Goal: Complete application form

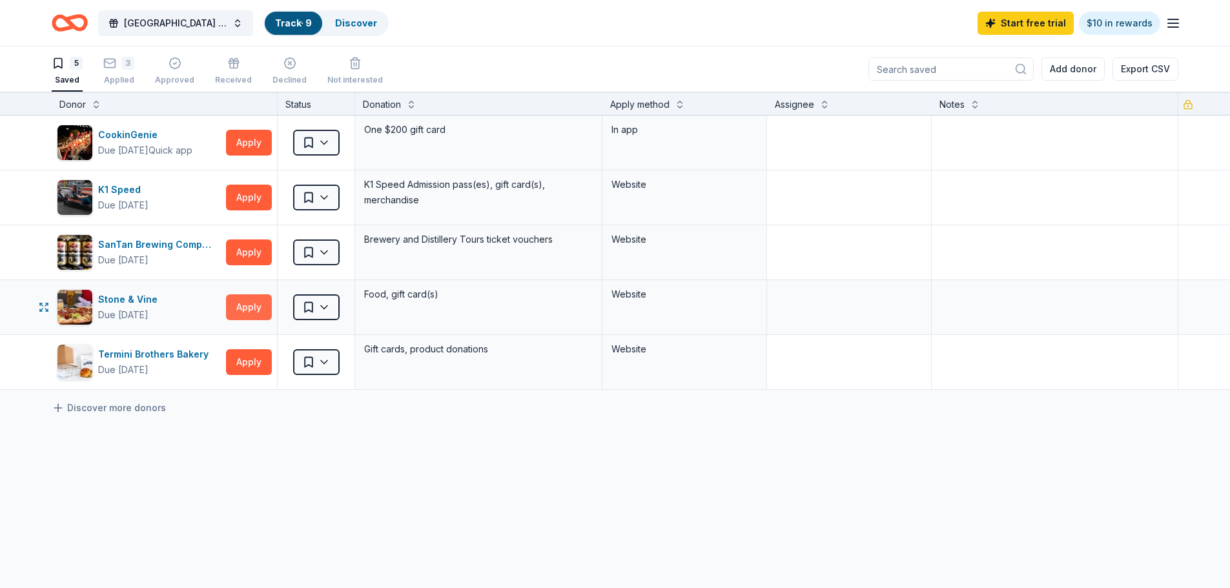
click at [242, 307] on button "Apply" at bounding box center [249, 307] width 46 height 26
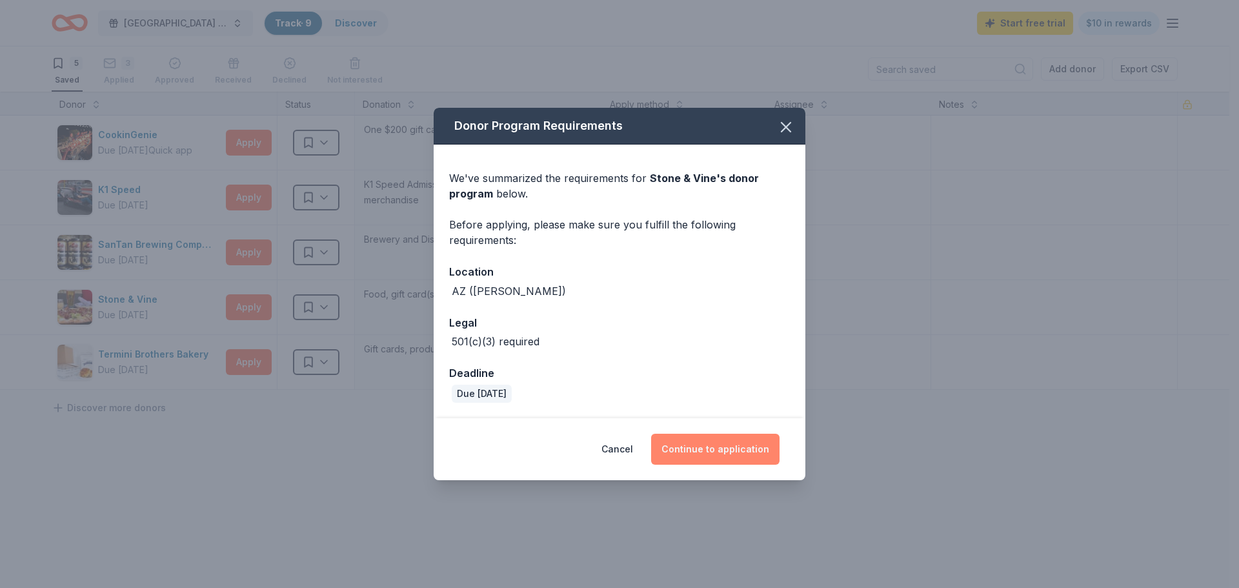
click at [753, 447] on button "Continue to application" at bounding box center [715, 449] width 128 height 31
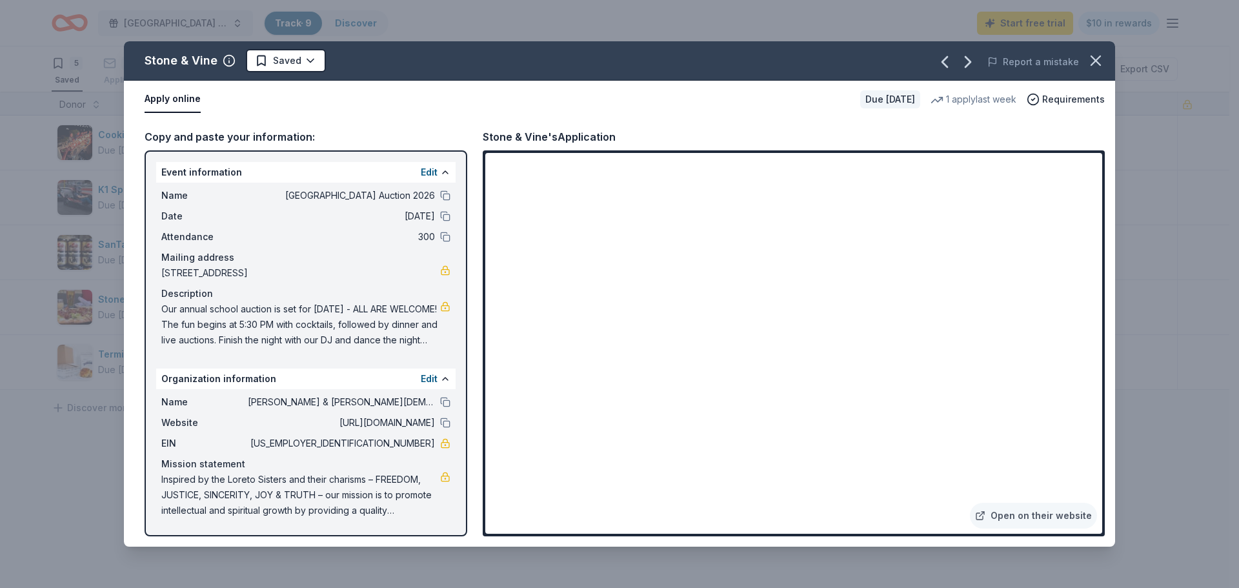
click at [433, 344] on span "Our annual school auction is set for [DATE] - ALL ARE WELCOME! The fun begins a…" at bounding box center [300, 324] width 279 height 46
click at [415, 175] on div "Event information Edit" at bounding box center [306, 172] width 300 height 21
click at [427, 170] on button "Edit" at bounding box center [429, 172] width 17 height 15
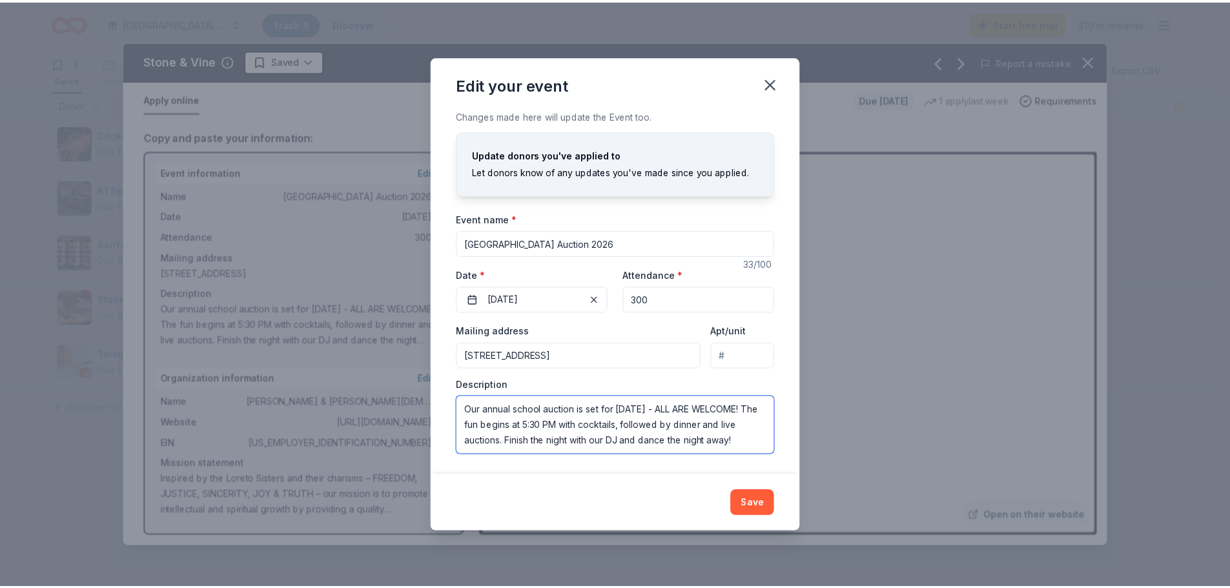
scroll to position [15, 0]
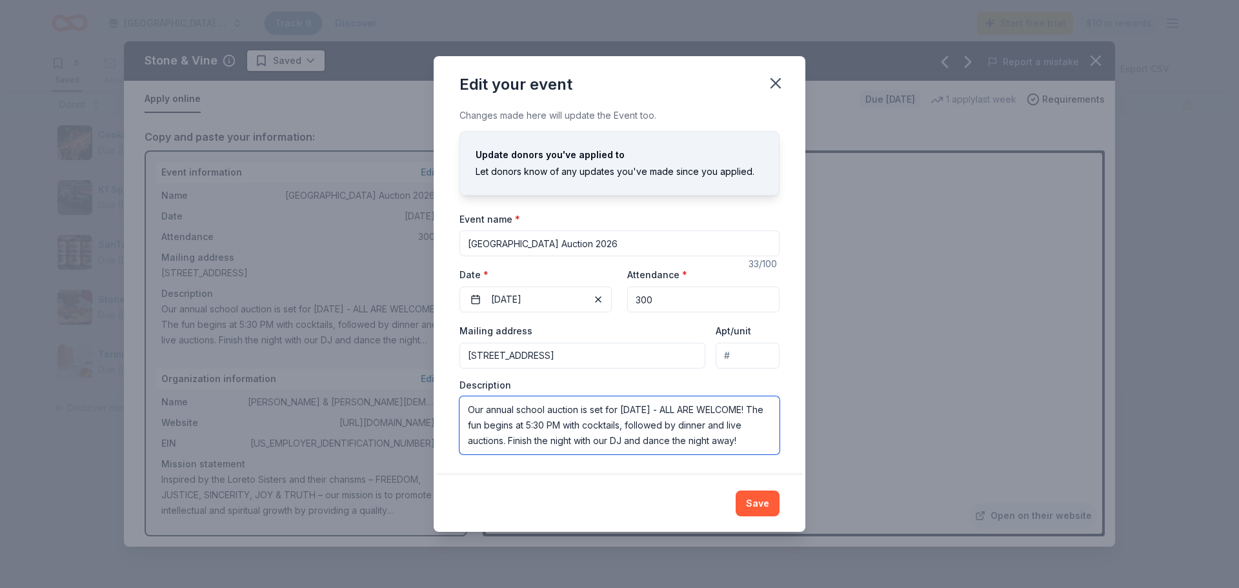
drag, startPoint x: 473, startPoint y: 405, endPoint x: 778, endPoint y: 545, distance: 336.8
click at [778, 545] on div "Edit your event Changes made here will update the Event too. Update donors you'…" at bounding box center [619, 294] width 1239 height 588
click at [768, 494] on button "Save" at bounding box center [758, 504] width 44 height 26
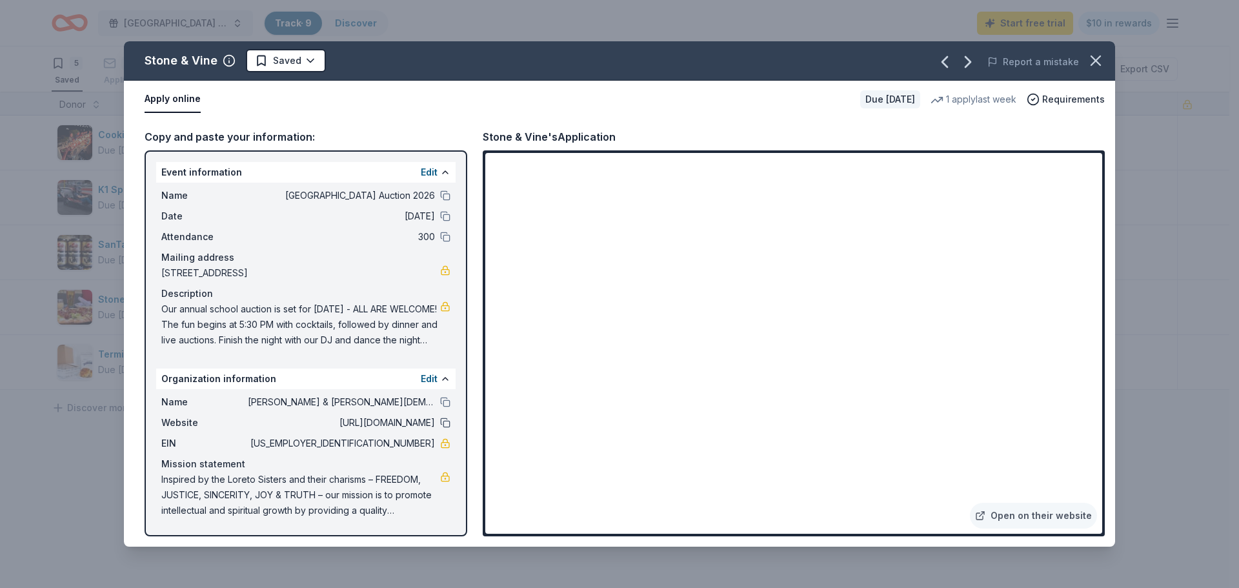
click at [443, 421] on button at bounding box center [445, 423] width 10 height 10
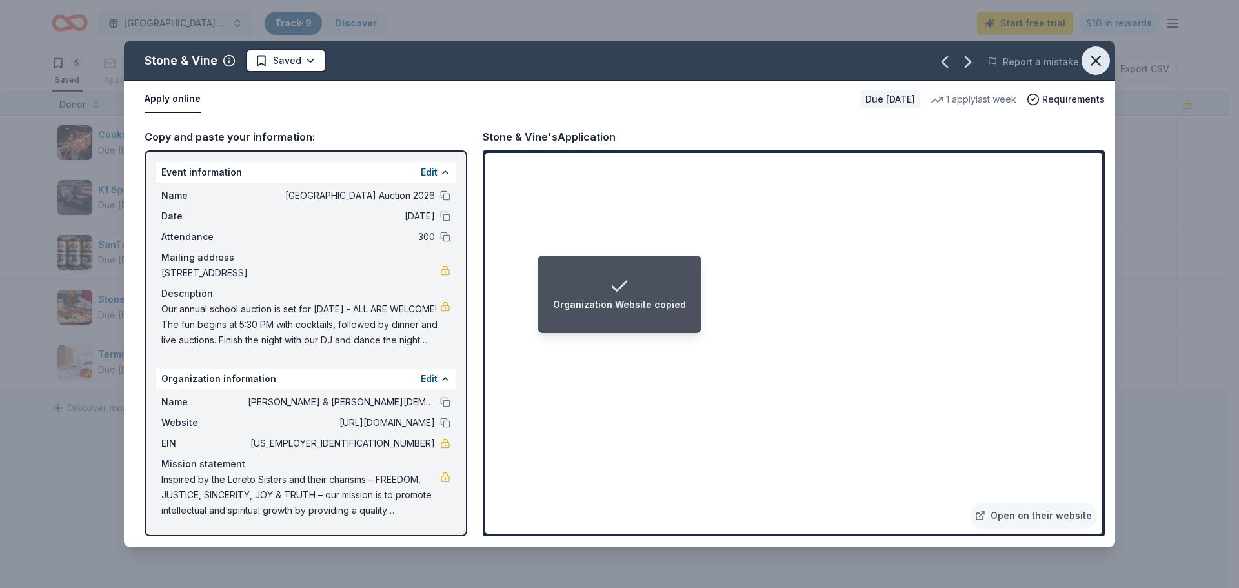
click at [1103, 62] on icon "button" at bounding box center [1096, 61] width 18 height 18
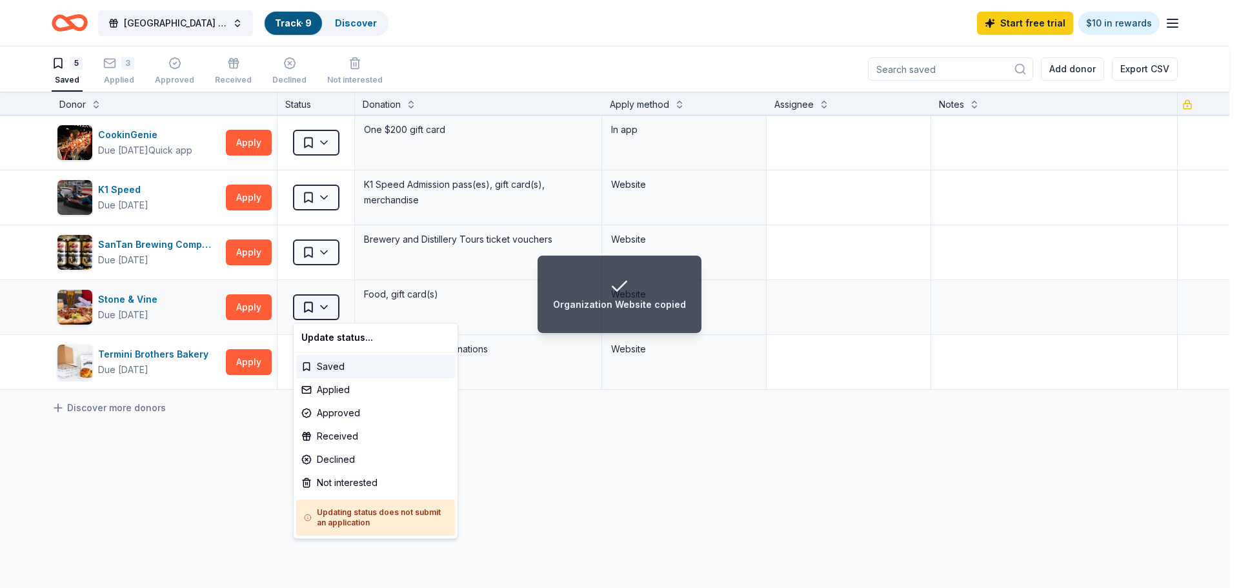
click at [325, 305] on html "Organization Website copied SSJ Cathedral School Auction 2026 Track · 9 Discove…" at bounding box center [619, 294] width 1239 height 588
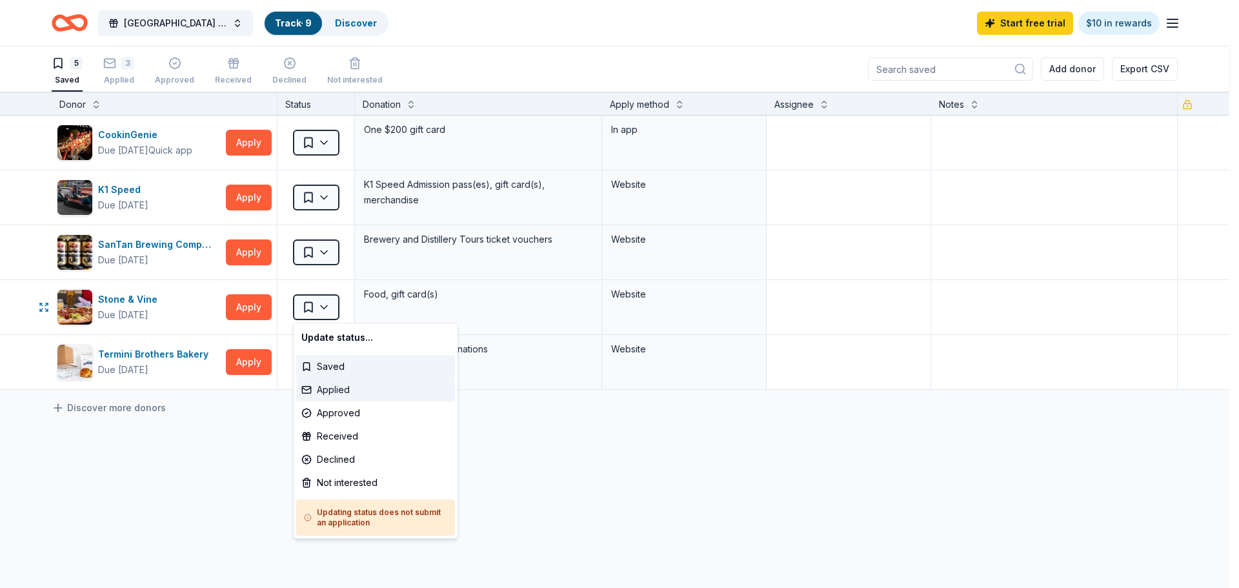
click at [340, 383] on div "Applied" at bounding box center [375, 389] width 159 height 23
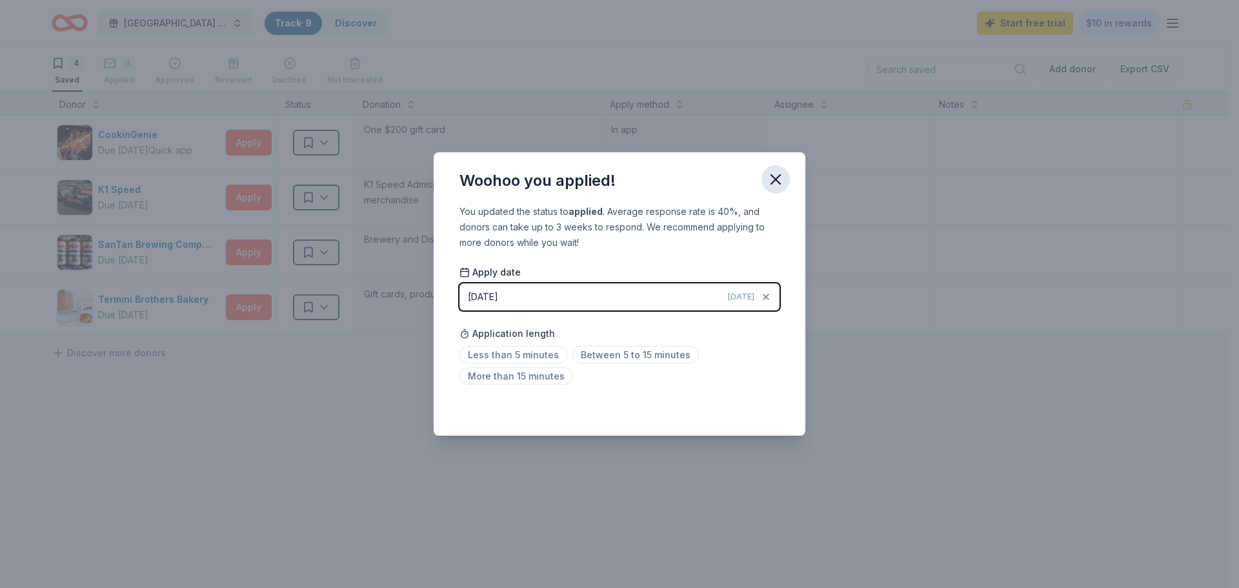
click at [780, 172] on icon "button" at bounding box center [776, 179] width 18 height 18
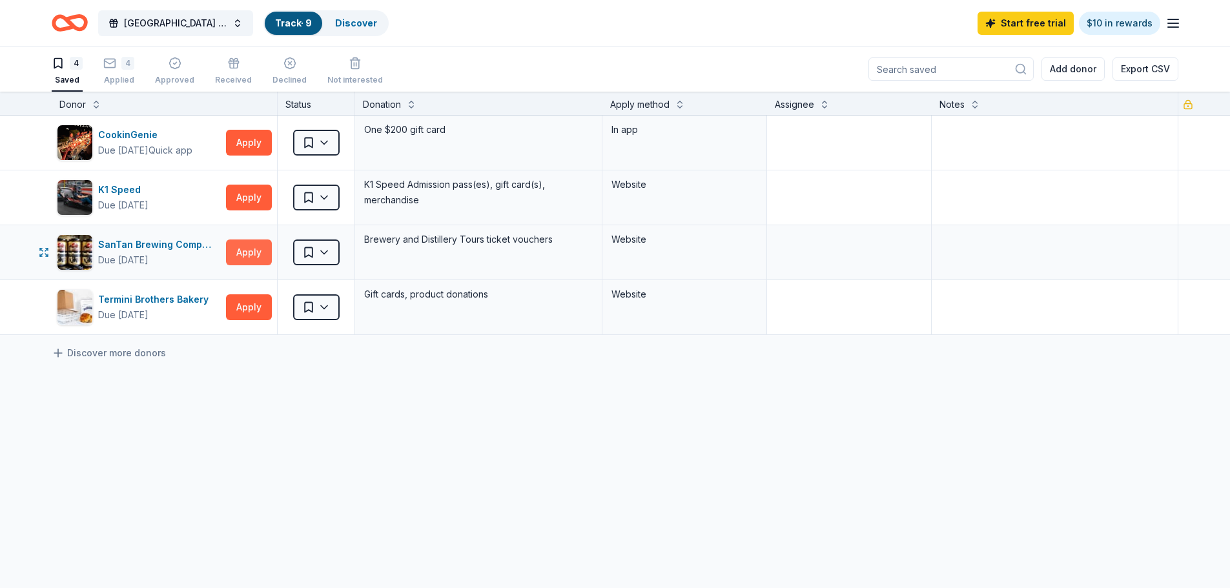
click at [245, 243] on button "Apply" at bounding box center [249, 252] width 46 height 26
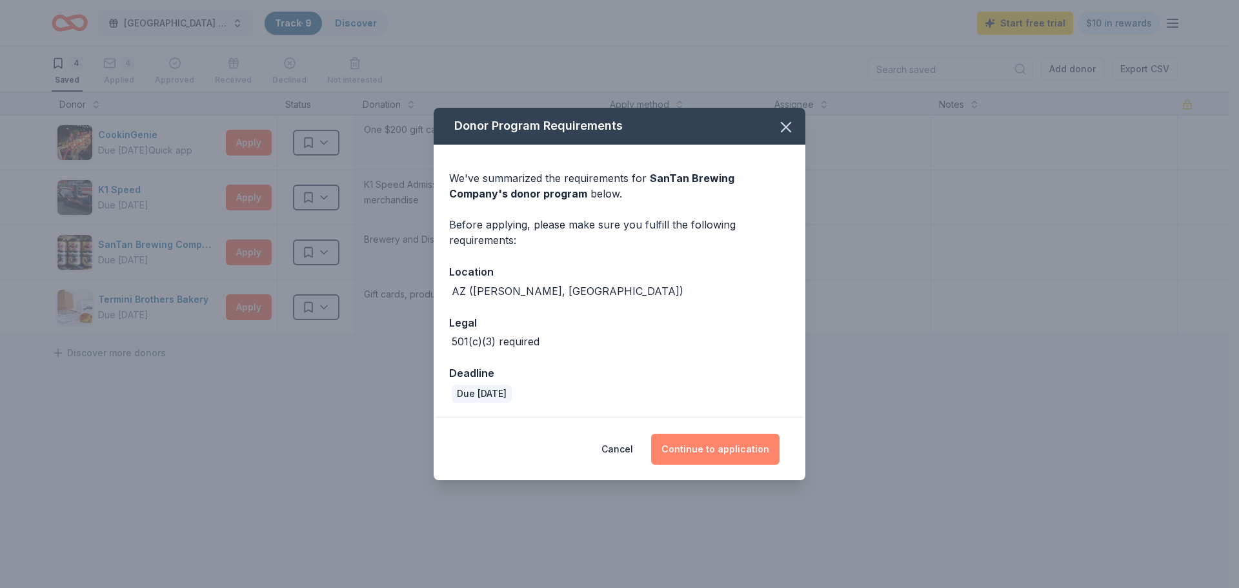
click at [732, 452] on button "Continue to application" at bounding box center [715, 449] width 128 height 31
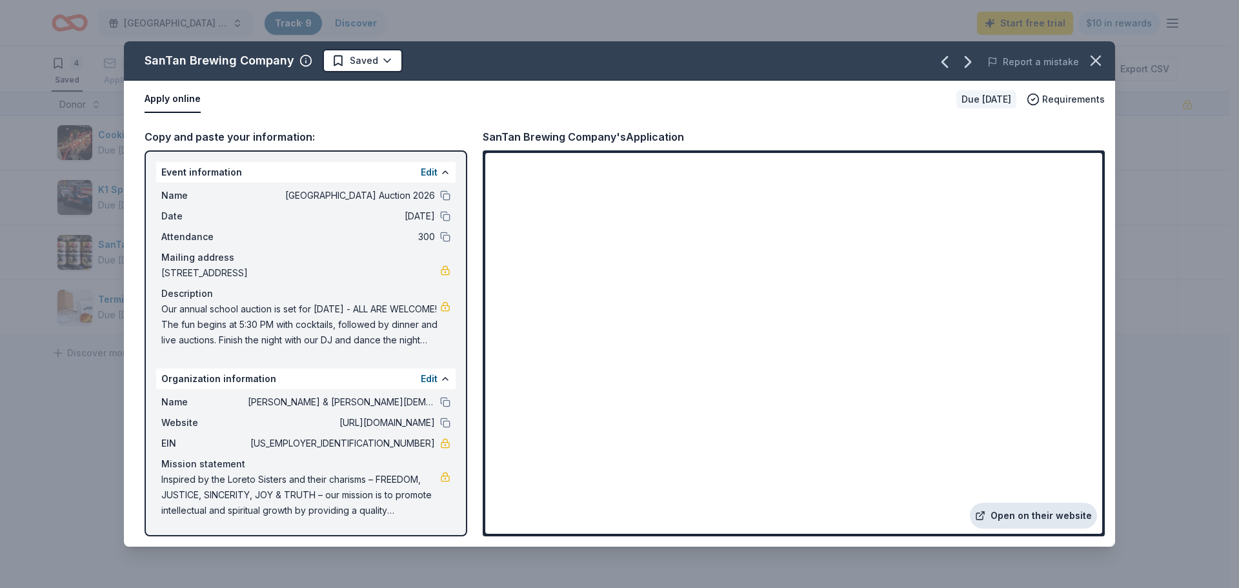
click at [1033, 511] on link "Open on their website" at bounding box center [1033, 516] width 127 height 26
click at [1103, 61] on icon "button" at bounding box center [1096, 61] width 18 height 18
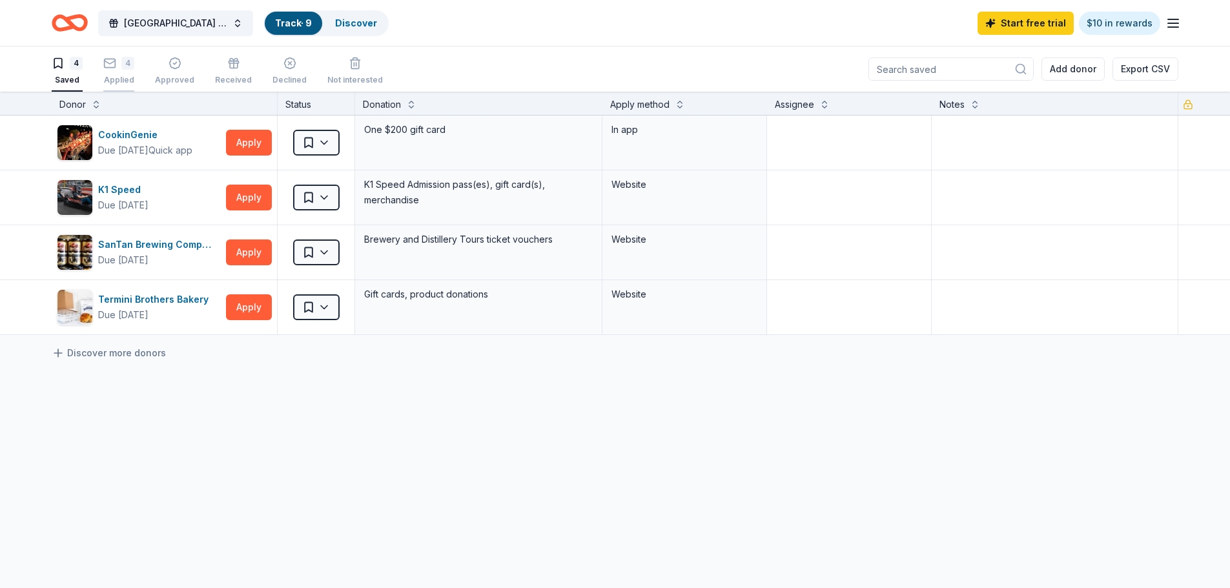
click at [127, 77] on div "Applied" at bounding box center [118, 73] width 31 height 10
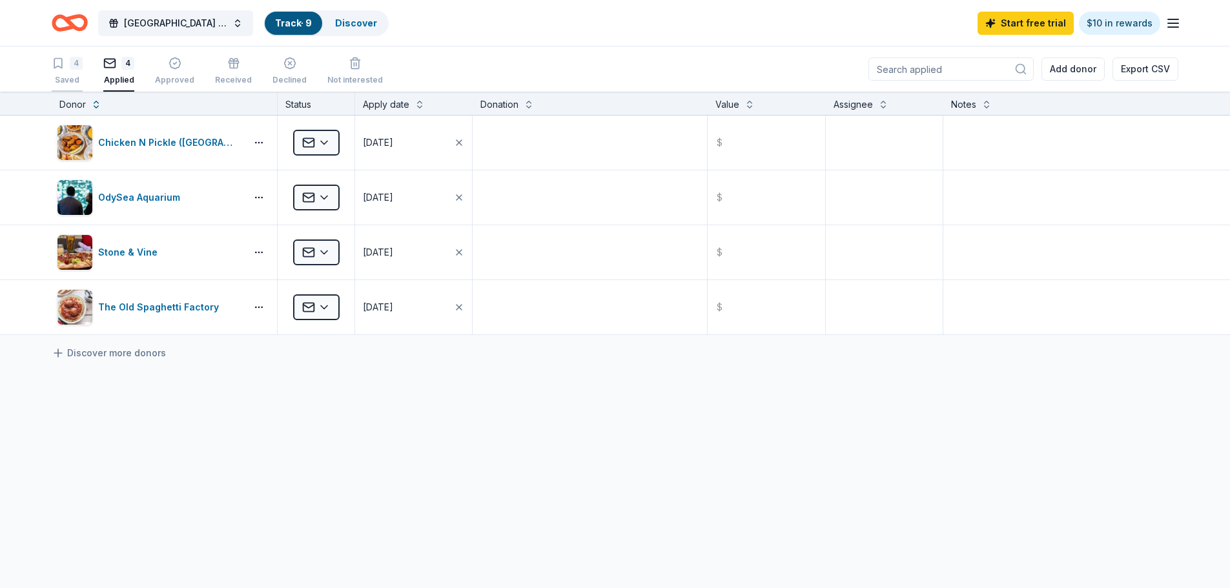
click at [72, 74] on div "4 Saved" at bounding box center [67, 71] width 31 height 28
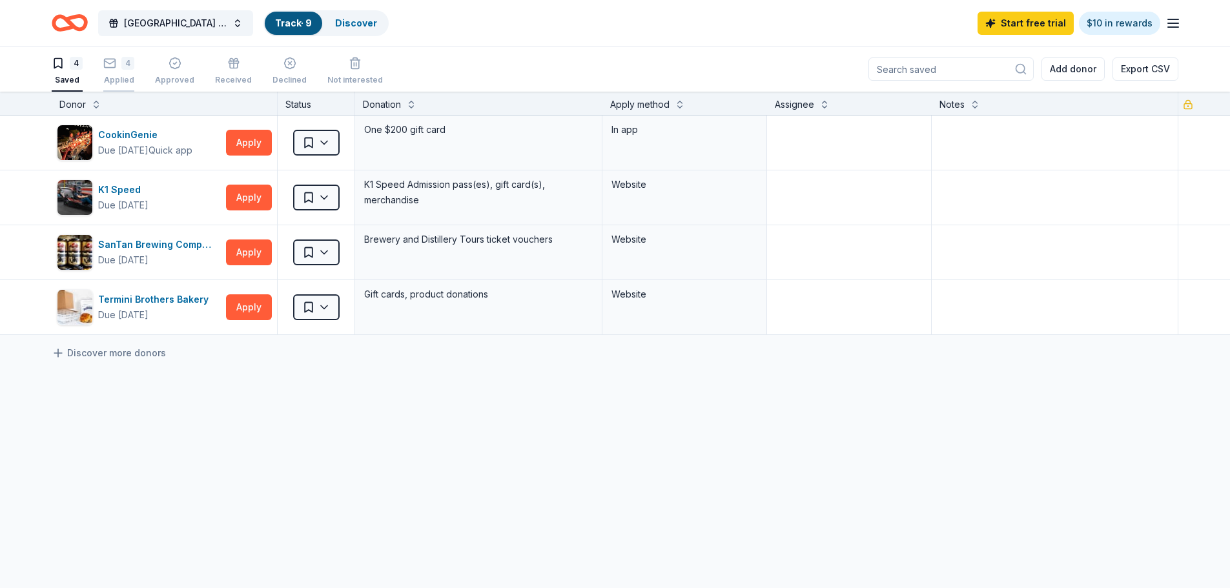
drag, startPoint x: 91, startPoint y: 72, endPoint x: 112, endPoint y: 72, distance: 20.7
click at [101, 72] on div "4 Saved 4 Applied Approved Received Declined Not interested" at bounding box center [217, 72] width 331 height 40
click at [112, 72] on div "4 Applied" at bounding box center [118, 64] width 31 height 28
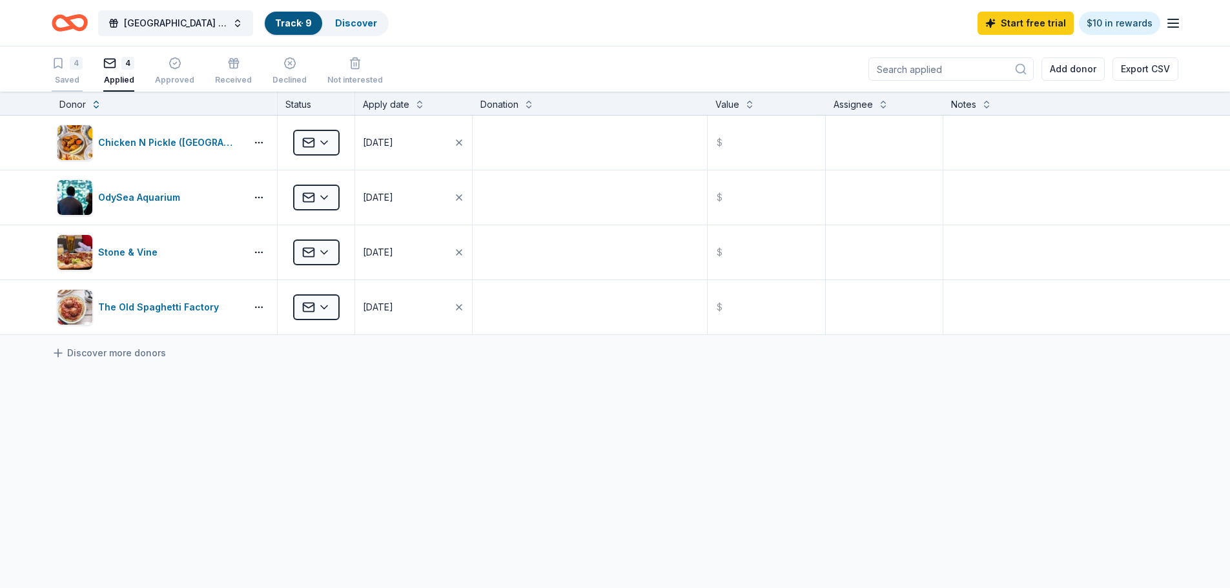
click at [59, 63] on icon "button" at bounding box center [58, 63] width 13 height 13
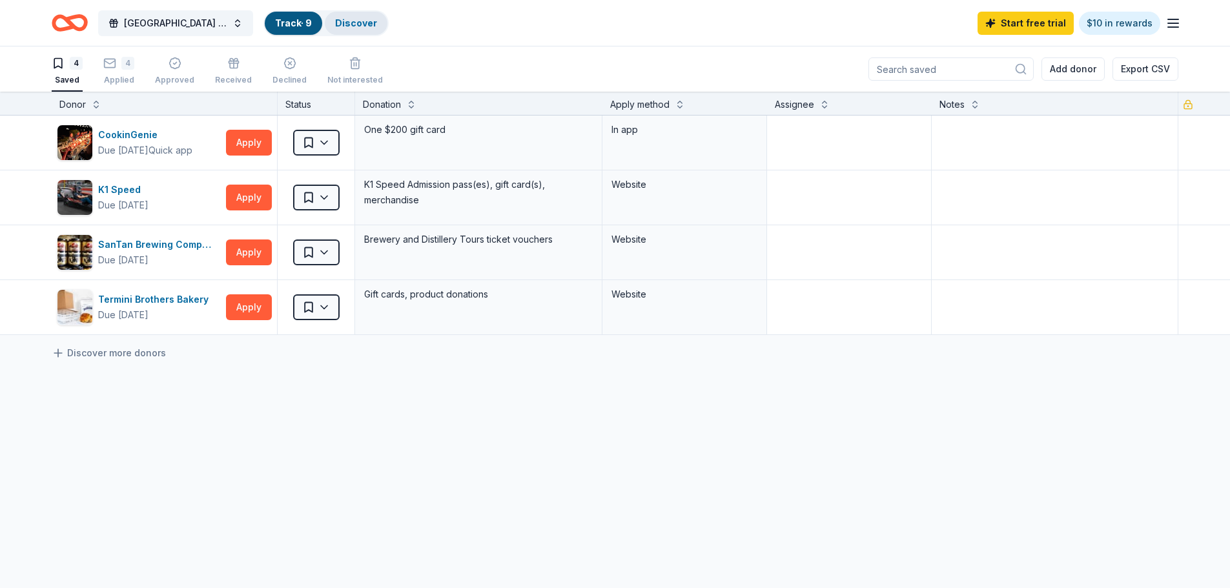
click at [373, 22] on link "Discover" at bounding box center [356, 22] width 42 height 11
click at [370, 19] on div "Discover" at bounding box center [356, 23] width 63 height 23
click at [356, 23] on link "Discover" at bounding box center [356, 22] width 42 height 11
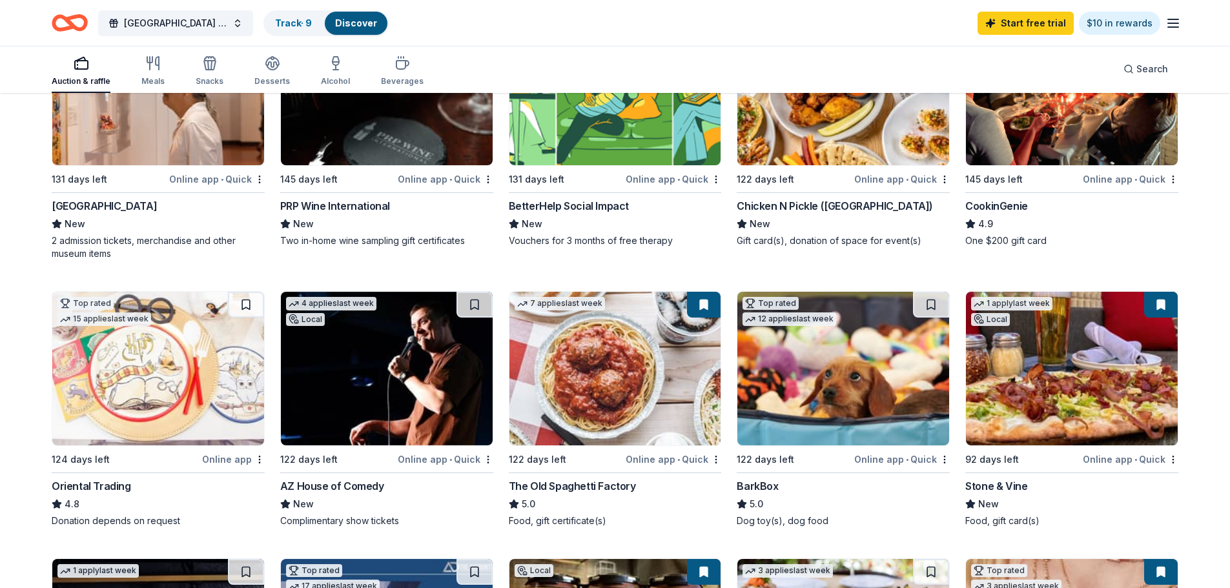
scroll to position [215, 0]
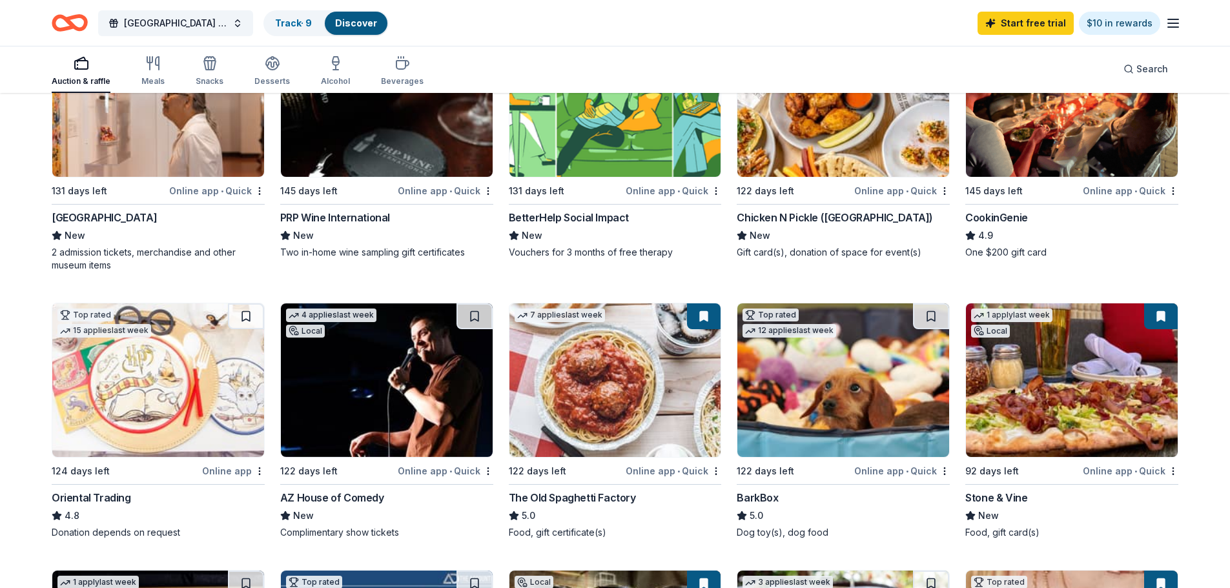
click at [221, 375] on img at bounding box center [158, 380] width 212 height 154
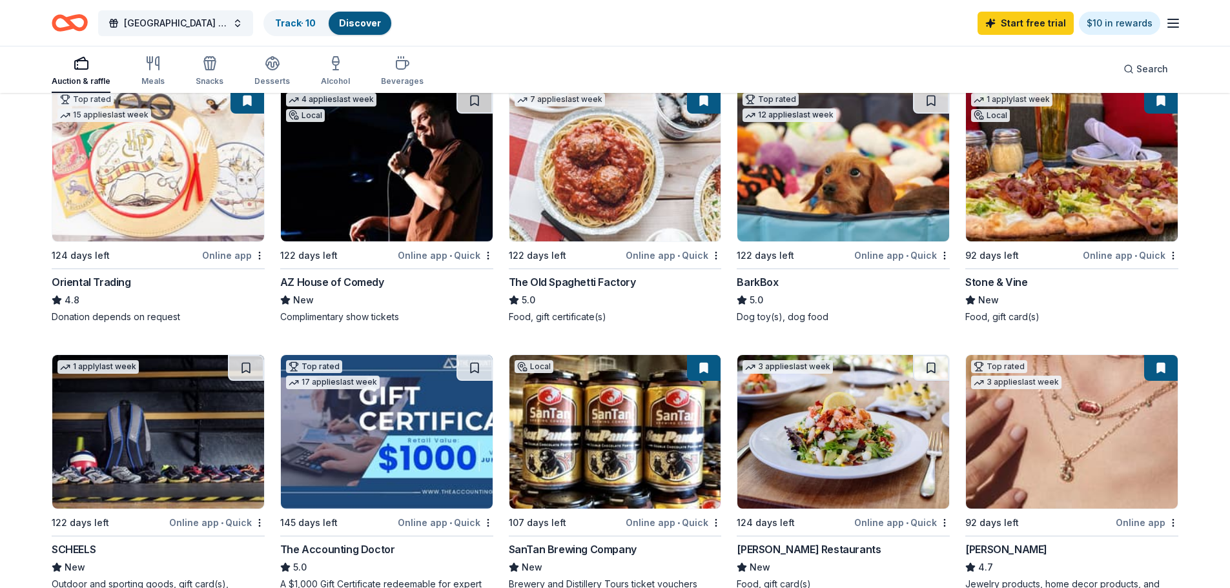
scroll to position [646, 0]
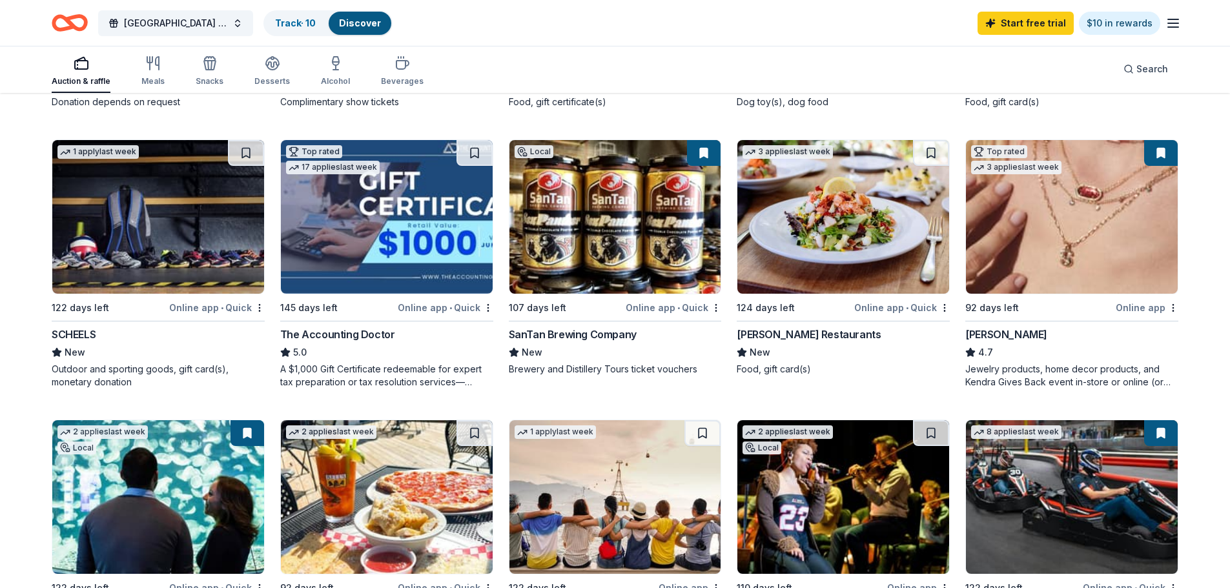
click at [840, 214] on img at bounding box center [843, 217] width 212 height 154
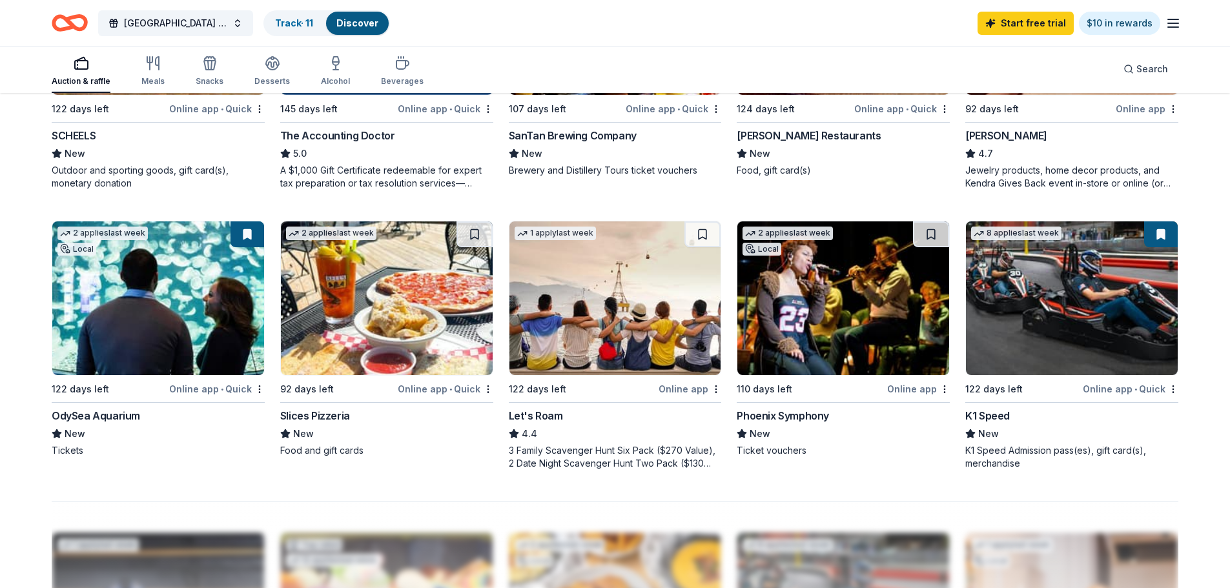
scroll to position [629, 0]
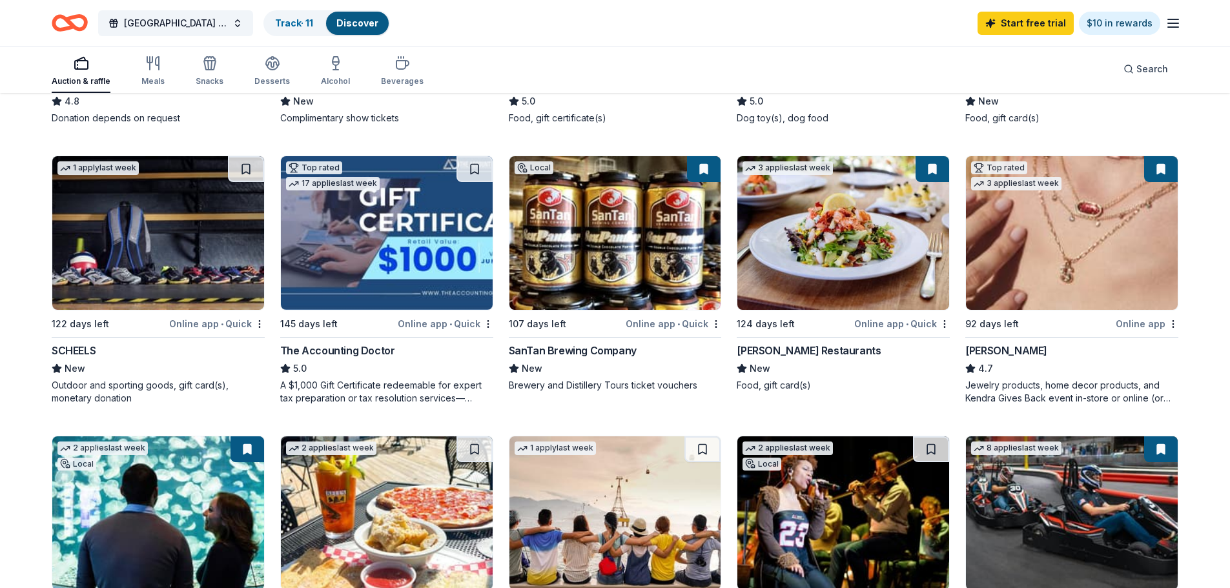
click at [354, 249] on img at bounding box center [387, 233] width 212 height 154
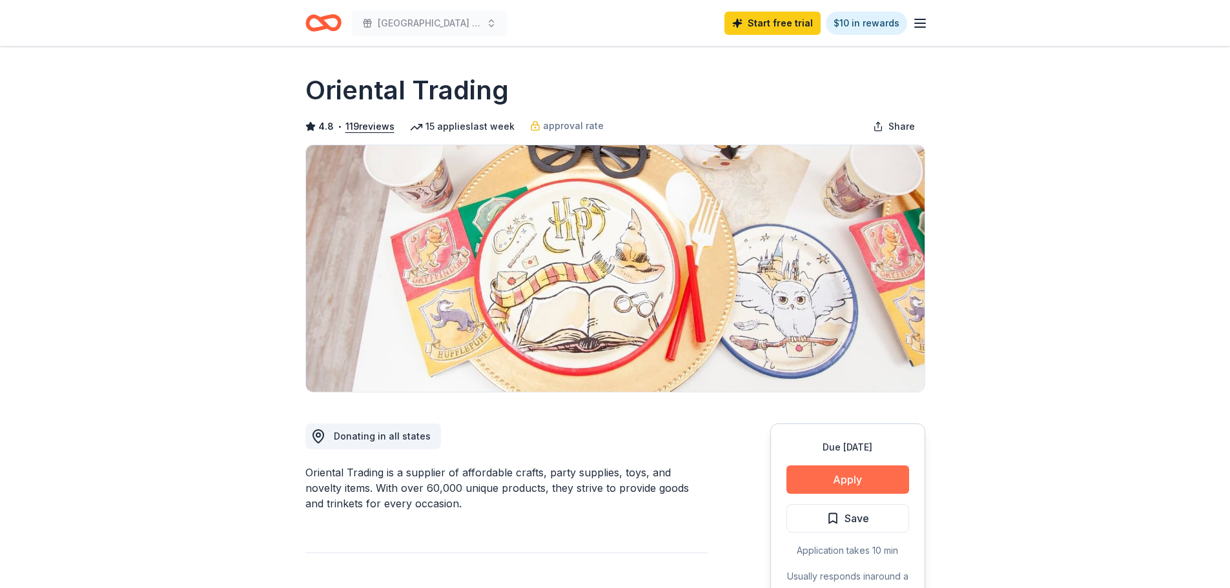
click at [855, 473] on button "Apply" at bounding box center [847, 479] width 123 height 28
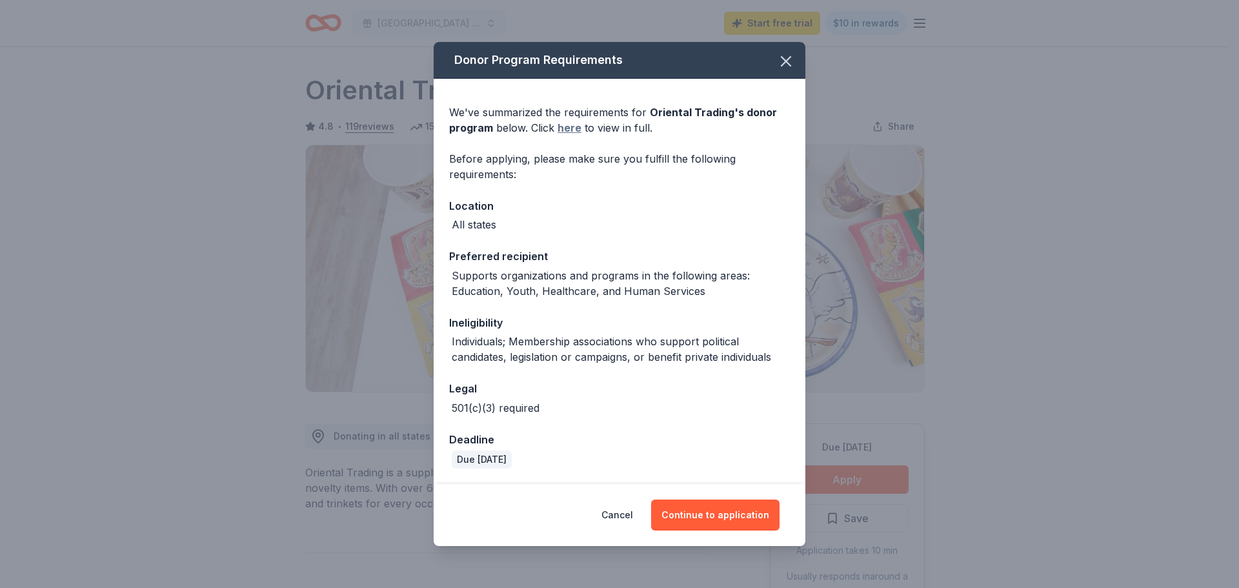
click at [567, 131] on link "here" at bounding box center [570, 127] width 24 height 15
click at [749, 507] on button "Continue to application" at bounding box center [715, 515] width 128 height 31
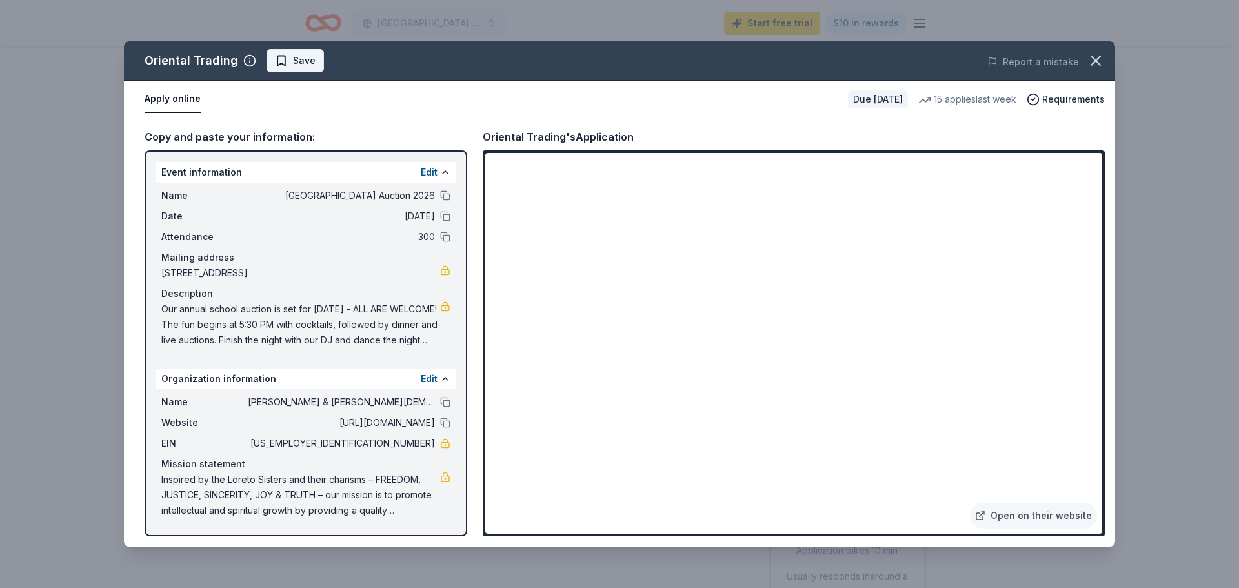
click at [293, 58] on span "Save" at bounding box center [304, 60] width 23 height 15
drag, startPoint x: 1093, startPoint y: 50, endPoint x: 1074, endPoint y: 59, distance: 20.8
click at [1093, 50] on button "button" at bounding box center [1096, 60] width 28 height 28
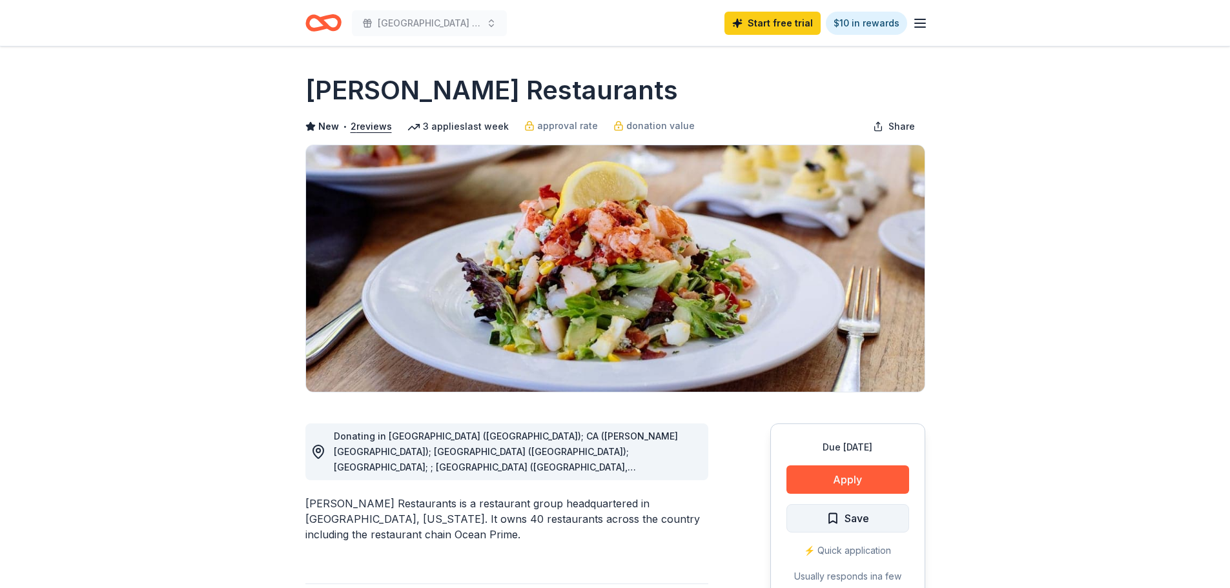
click at [869, 522] on button "Save" at bounding box center [847, 518] width 123 height 28
click at [833, 472] on button "Apply" at bounding box center [847, 479] width 123 height 28
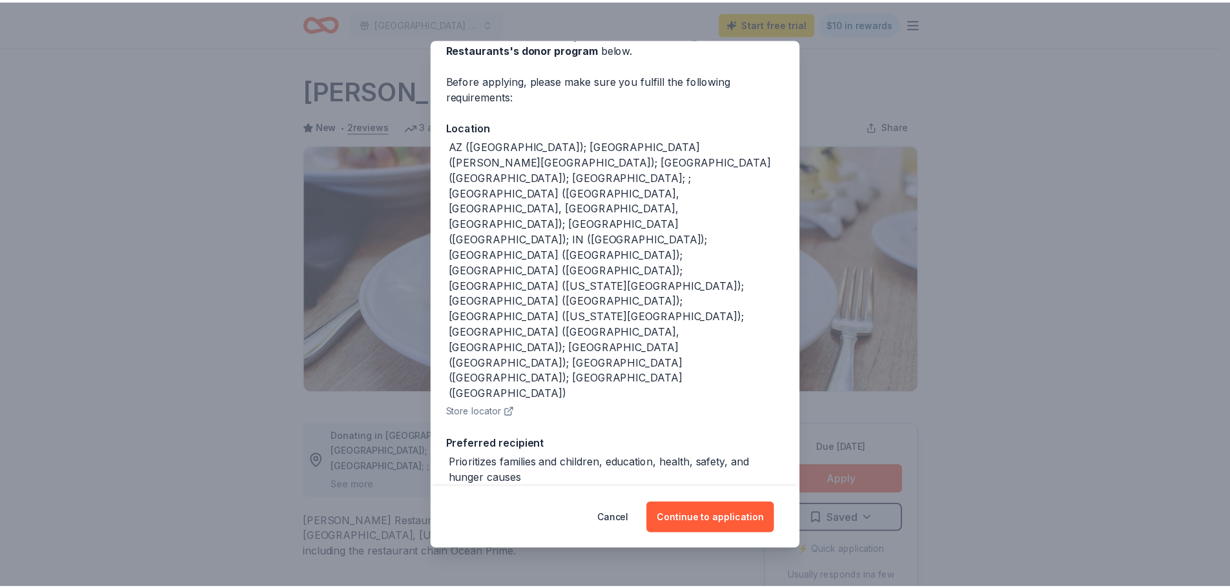
scroll to position [124, 0]
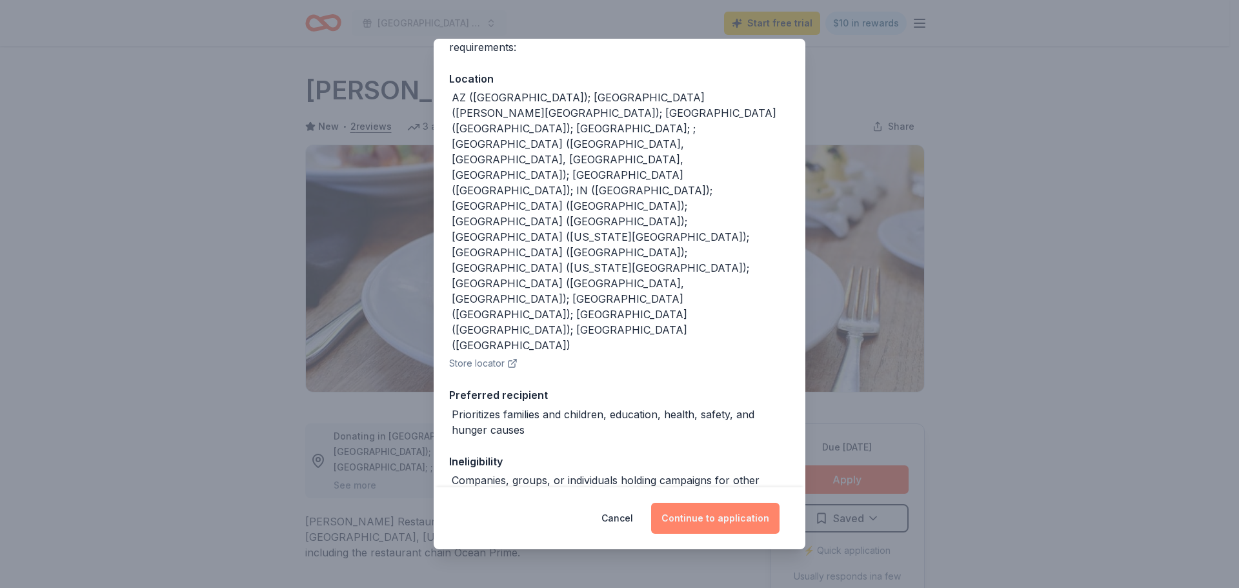
click at [697, 511] on button "Continue to application" at bounding box center [715, 518] width 128 height 31
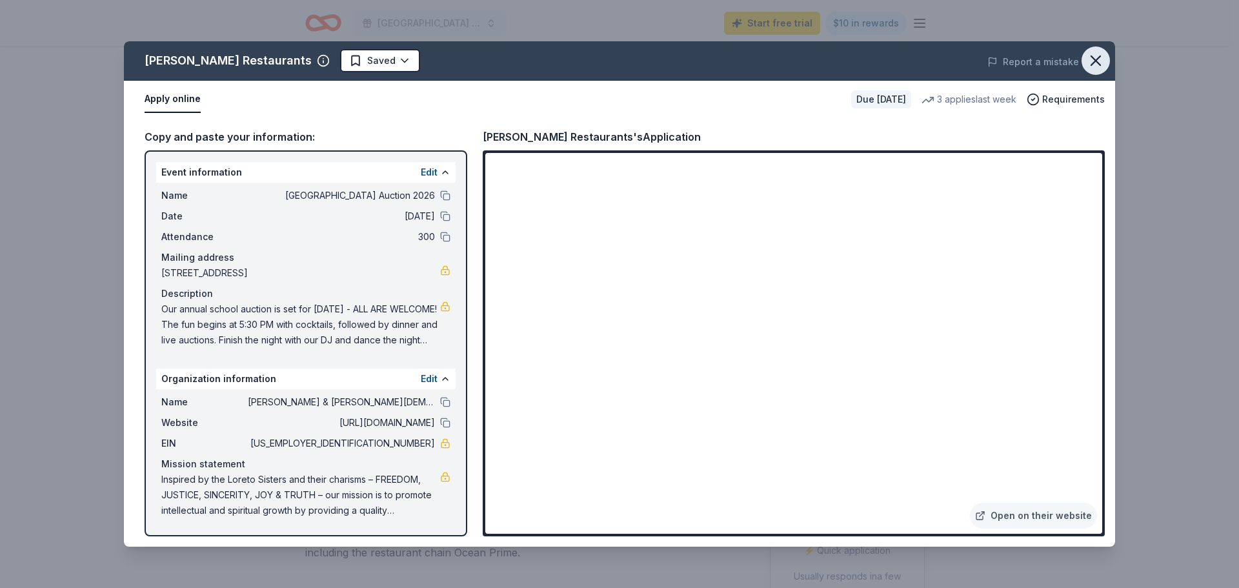
click at [1098, 54] on icon "button" at bounding box center [1096, 61] width 18 height 18
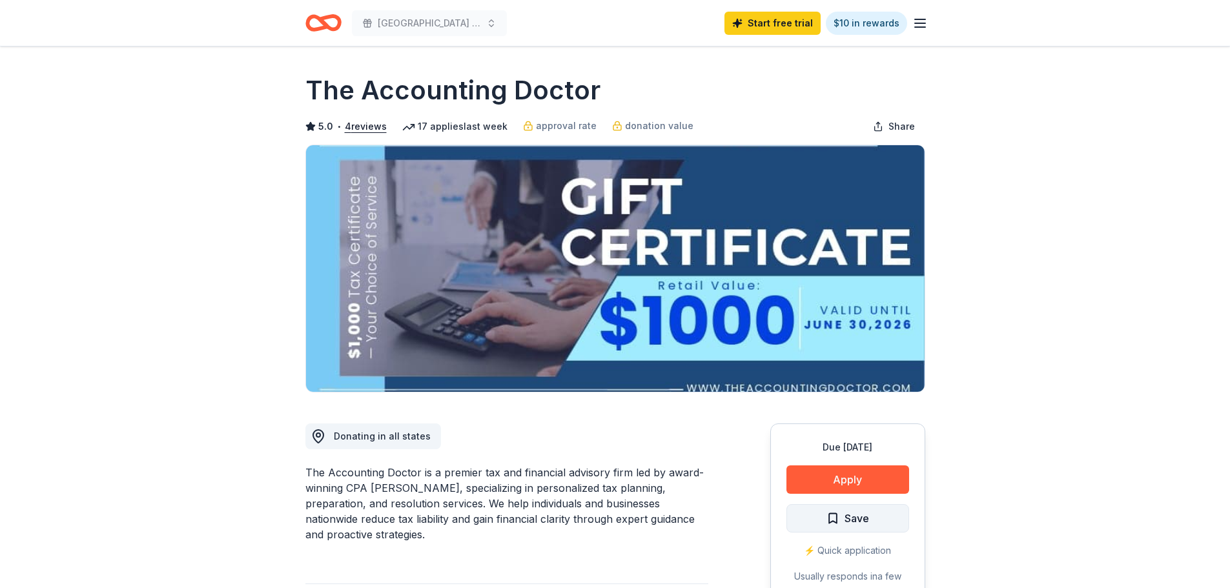
click at [866, 518] on span "Save" at bounding box center [856, 518] width 25 height 17
click at [873, 473] on button "Apply" at bounding box center [847, 479] width 123 height 28
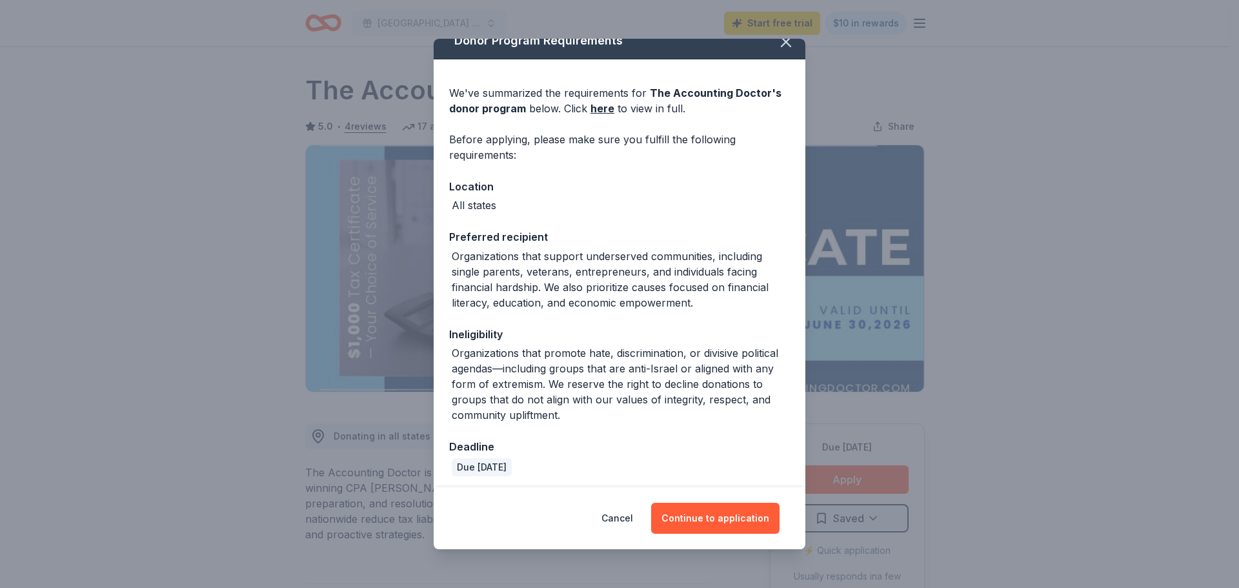
scroll to position [21, 0]
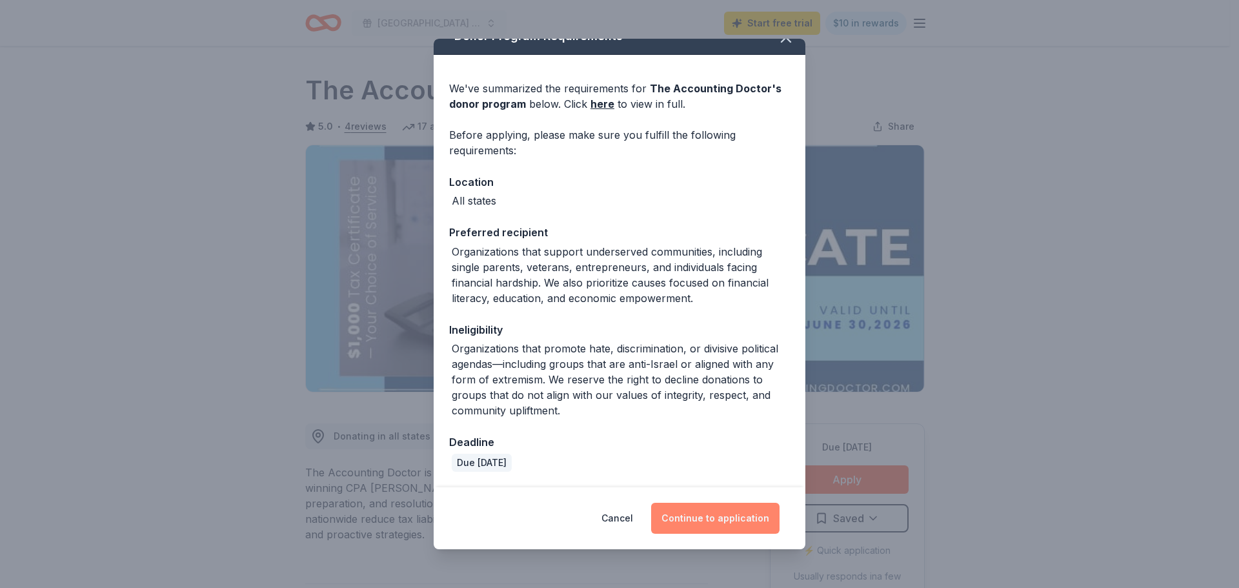
click at [721, 513] on button "Continue to application" at bounding box center [715, 518] width 128 height 31
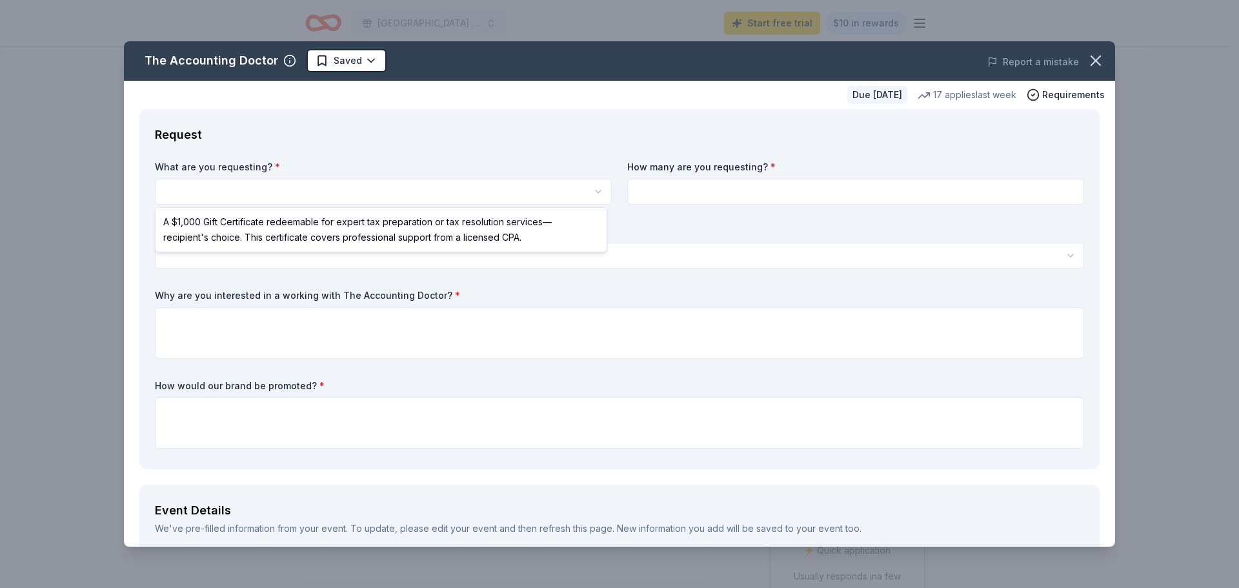
click at [345, 198] on html "SSJ Cathedral School Auction 2026 Start free trial $10 in rewards Due in 145 da…" at bounding box center [619, 294] width 1239 height 588
select select "A $1,000 Gift Certificate redeemable for expert tax preparation or tax resoluti…"
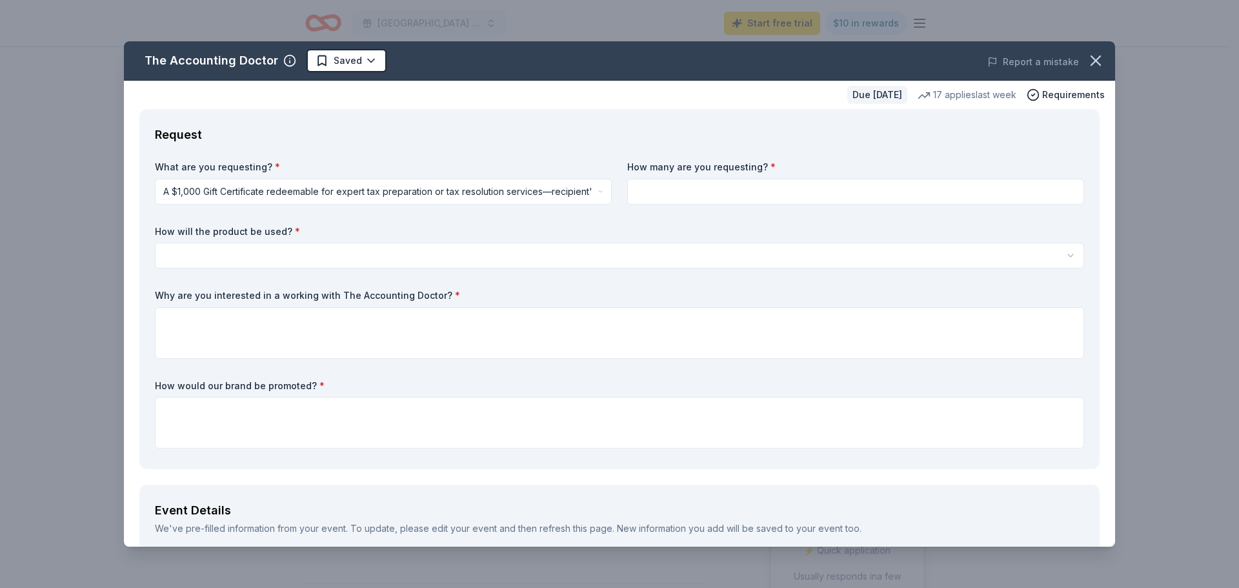
click at [758, 198] on input at bounding box center [855, 192] width 457 height 26
type input "1"
click at [229, 268] on body "SSJ Cathedral School Auction 2026 Start free trial $10 in rewards Due in 145 da…" at bounding box center [615, 294] width 1230 height 588
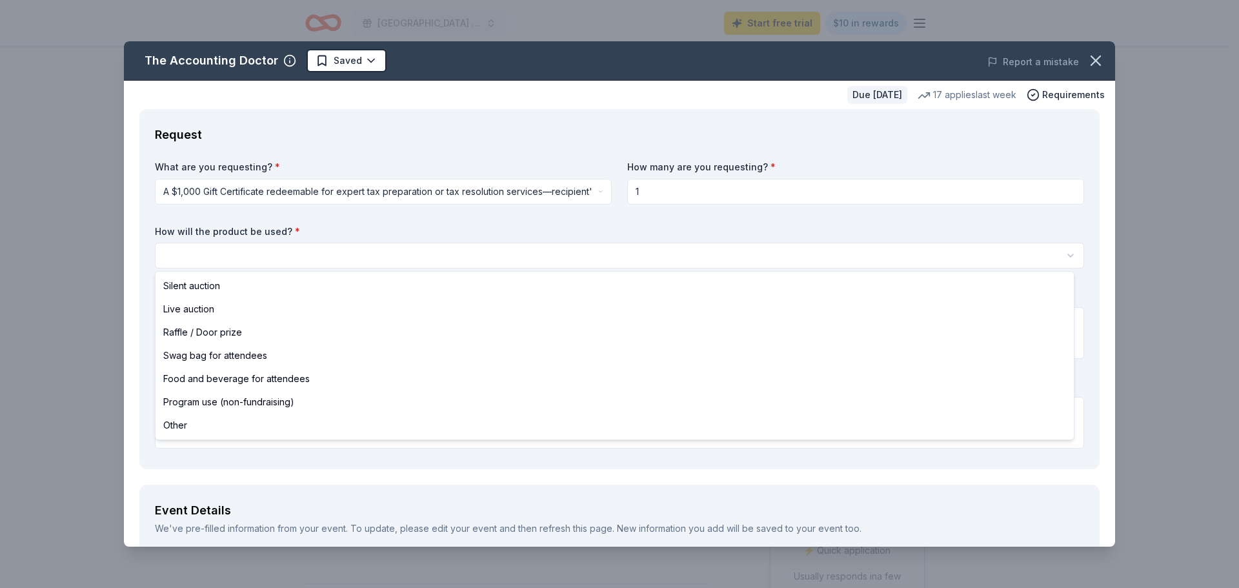
select select "silentAuction"
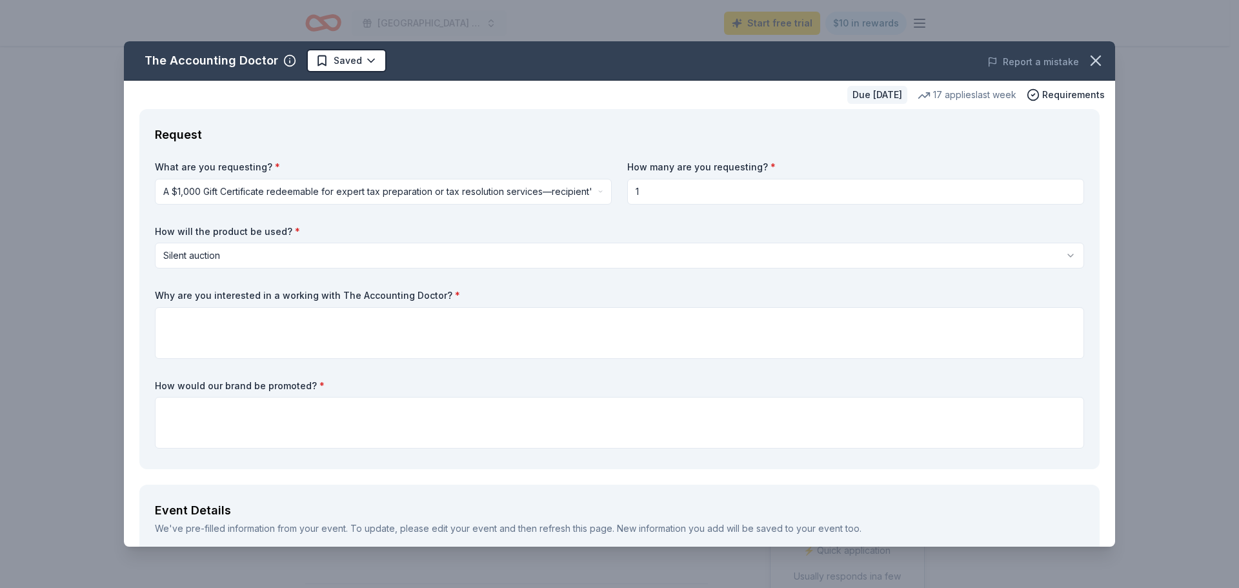
click at [684, 183] on input "1" at bounding box center [855, 192] width 457 height 26
drag, startPoint x: 679, startPoint y: 185, endPoint x: 491, endPoint y: 167, distance: 189.4
click at [491, 167] on div "What are you requesting? * A $1,000 Gift Certificate redeemable for expert tax …" at bounding box center [620, 307] width 930 height 293
type input "5"
click at [208, 334] on textarea at bounding box center [620, 333] width 930 height 52
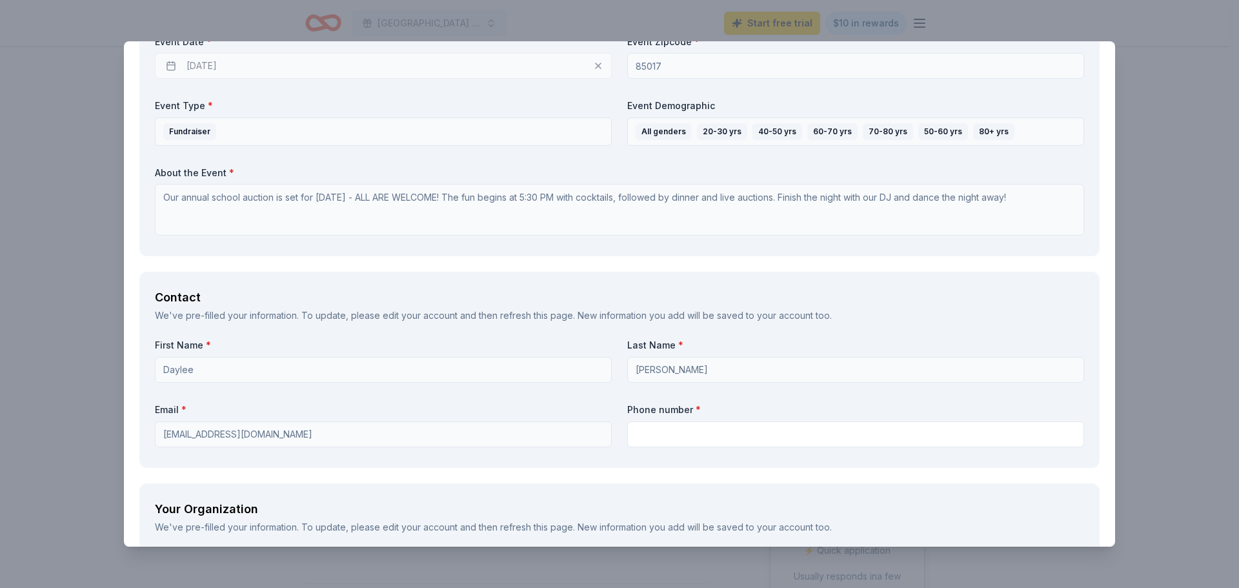
scroll to position [1421, 0]
